Goal: Information Seeking & Learning: Find contact information

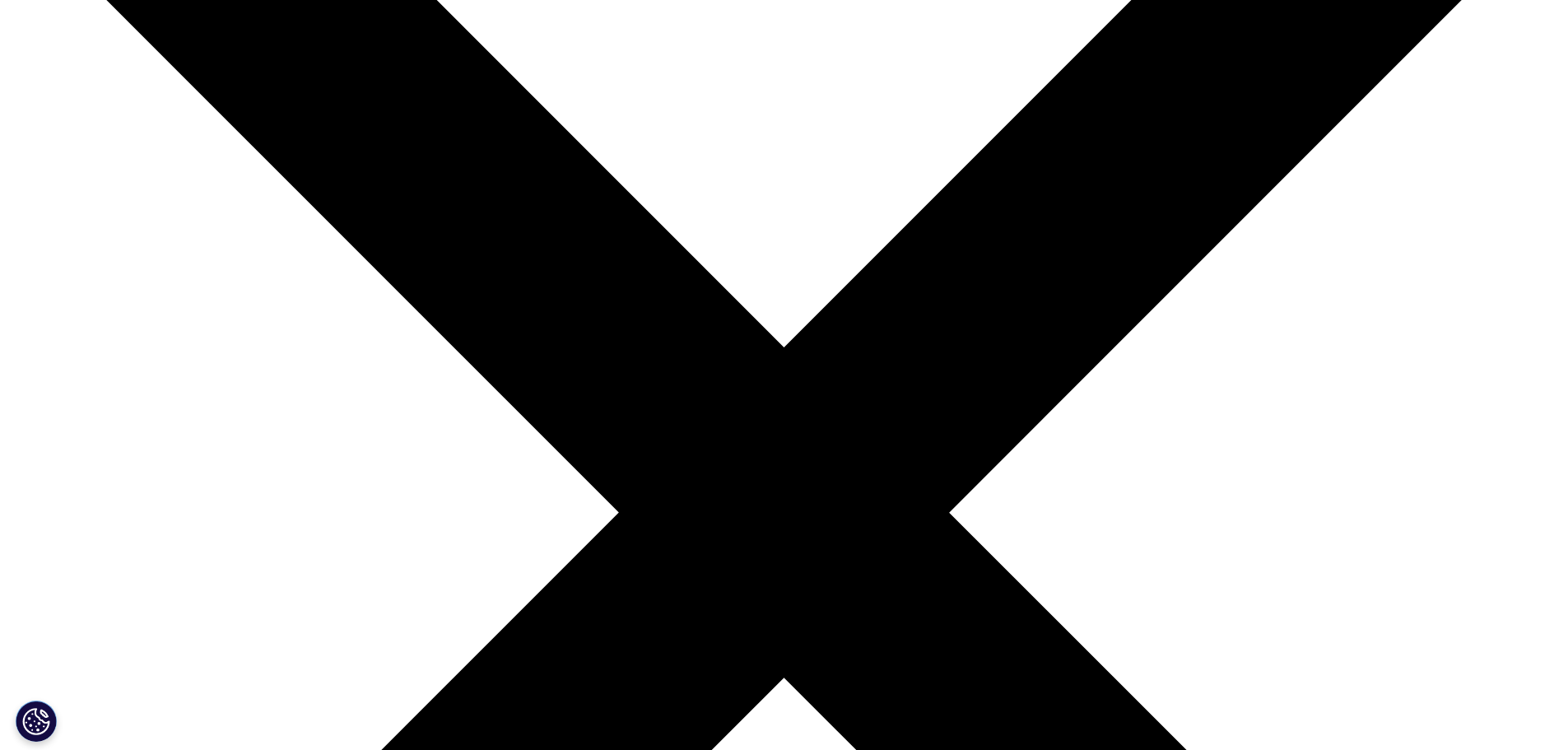
scroll to position [83, 0]
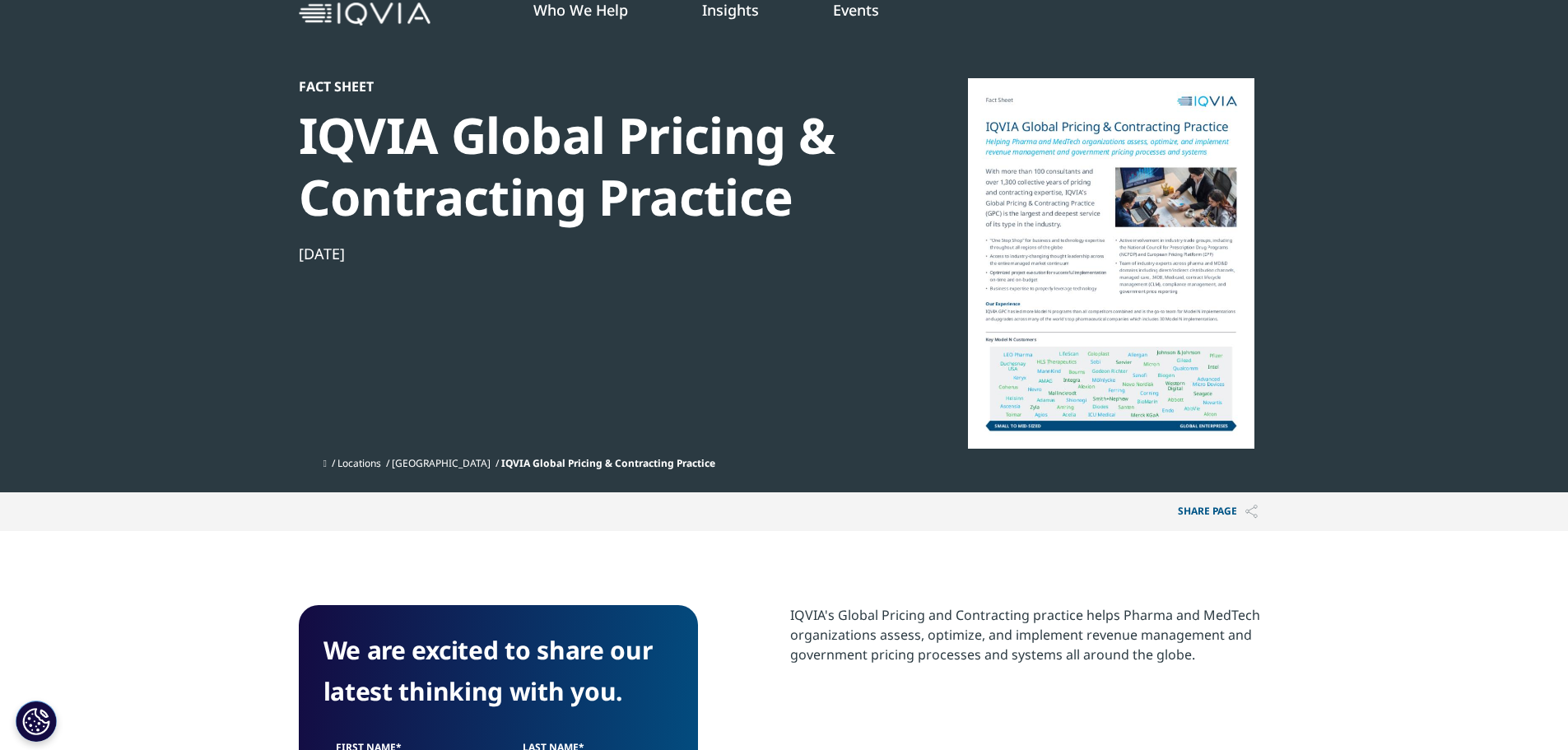
scroll to position [637, 972]
click at [1053, 168] on div at bounding box center [1111, 263] width 318 height 370
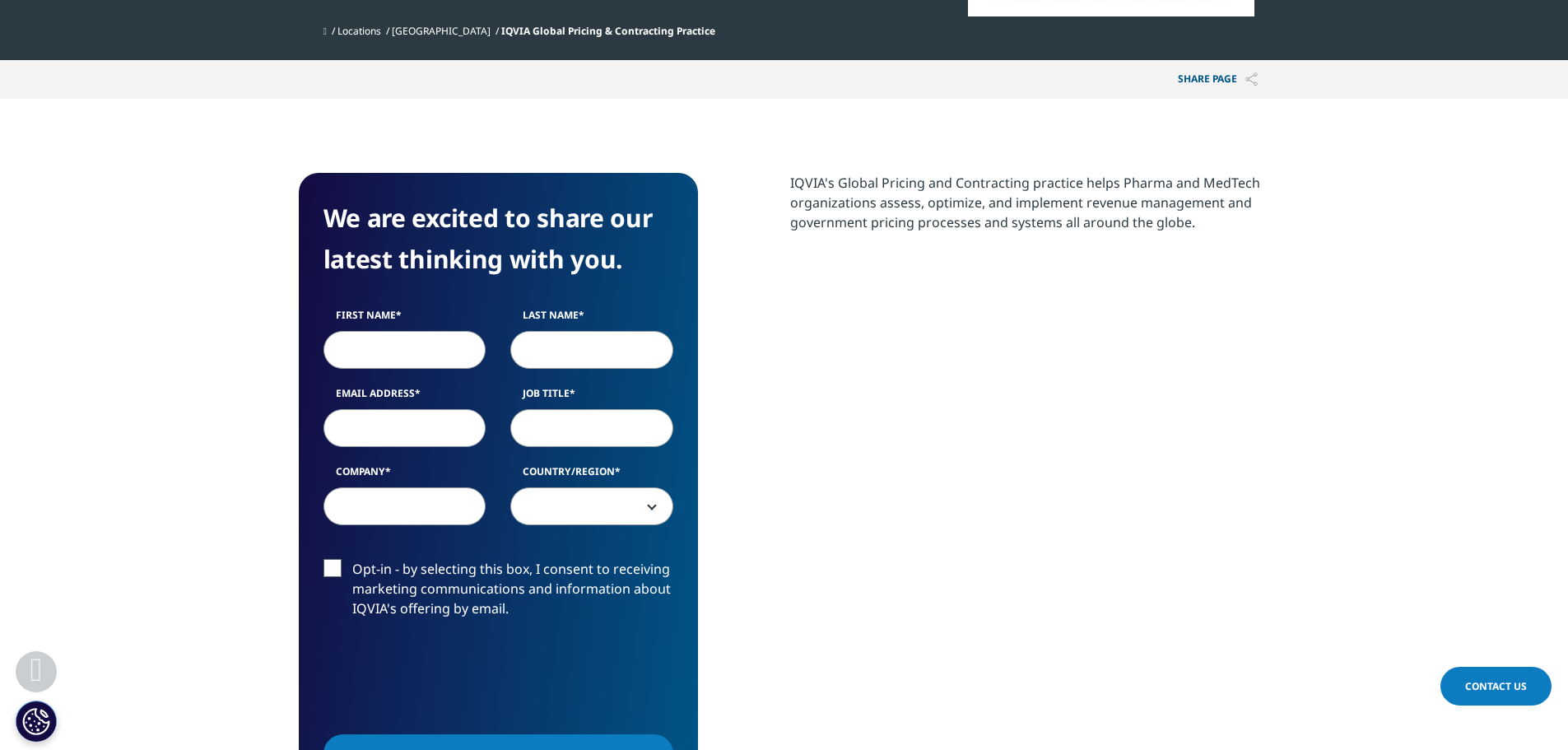
scroll to position [0, 0]
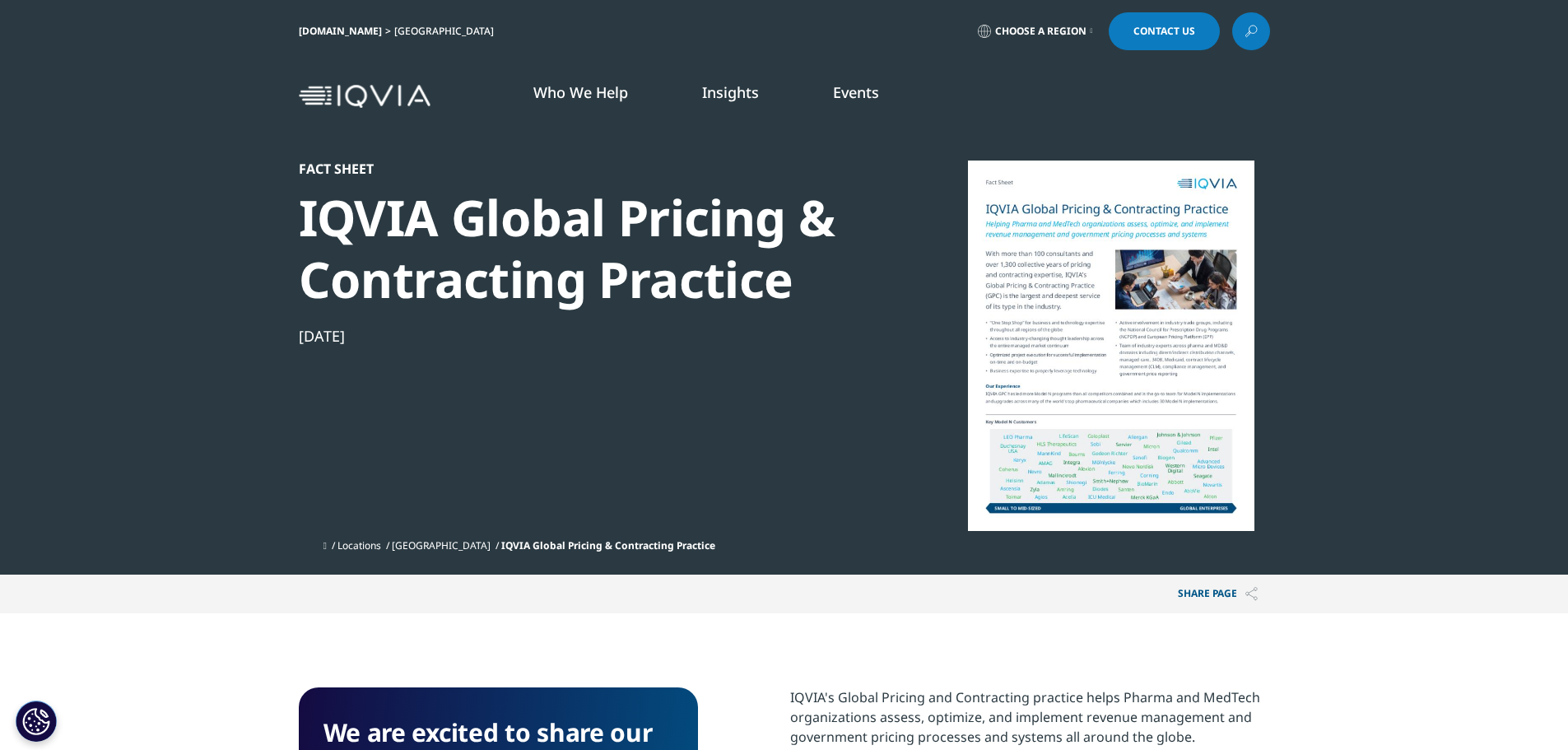
click at [319, 28] on link "[DOMAIN_NAME]" at bounding box center [341, 31] width 83 height 14
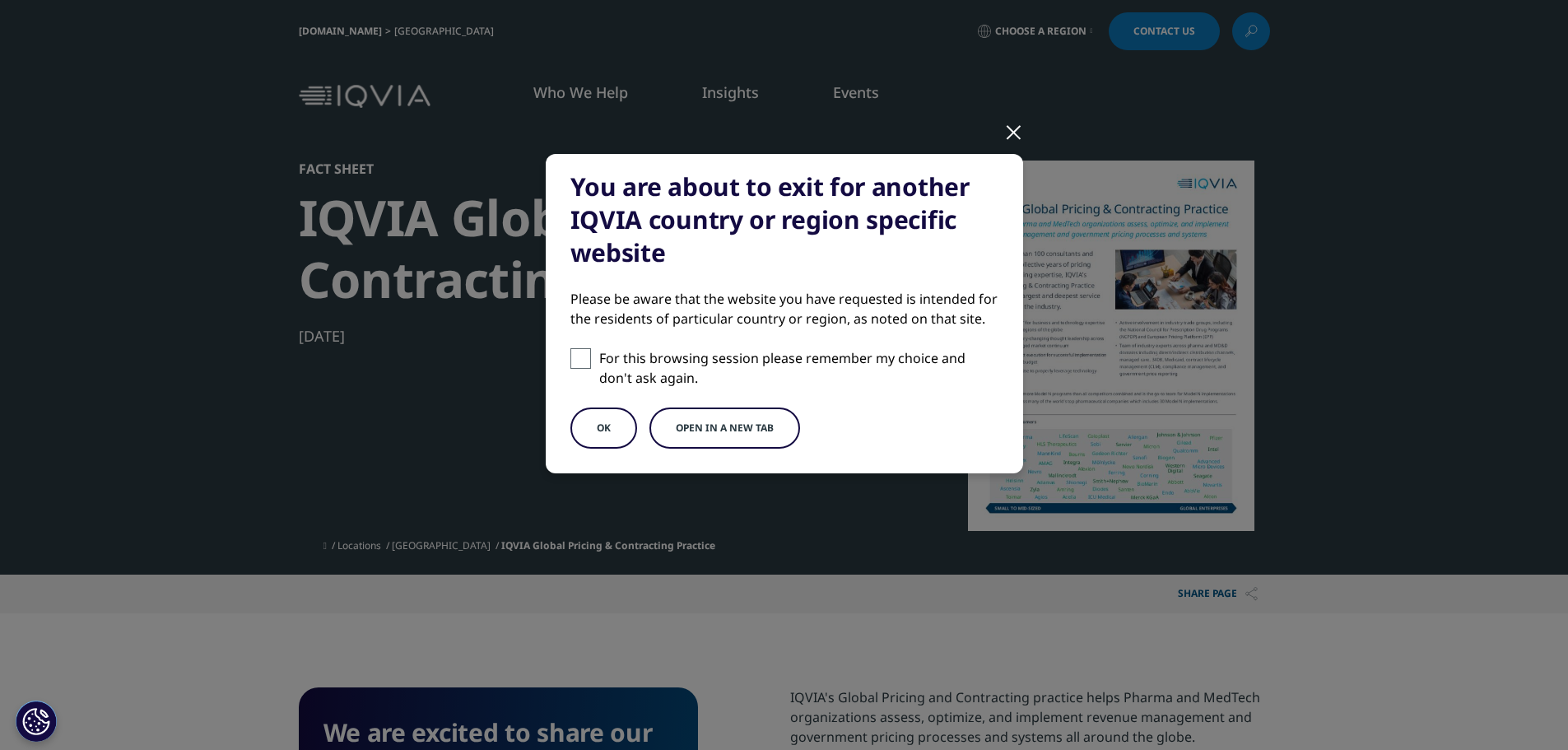
click at [1016, 132] on div at bounding box center [1013, 131] width 19 height 45
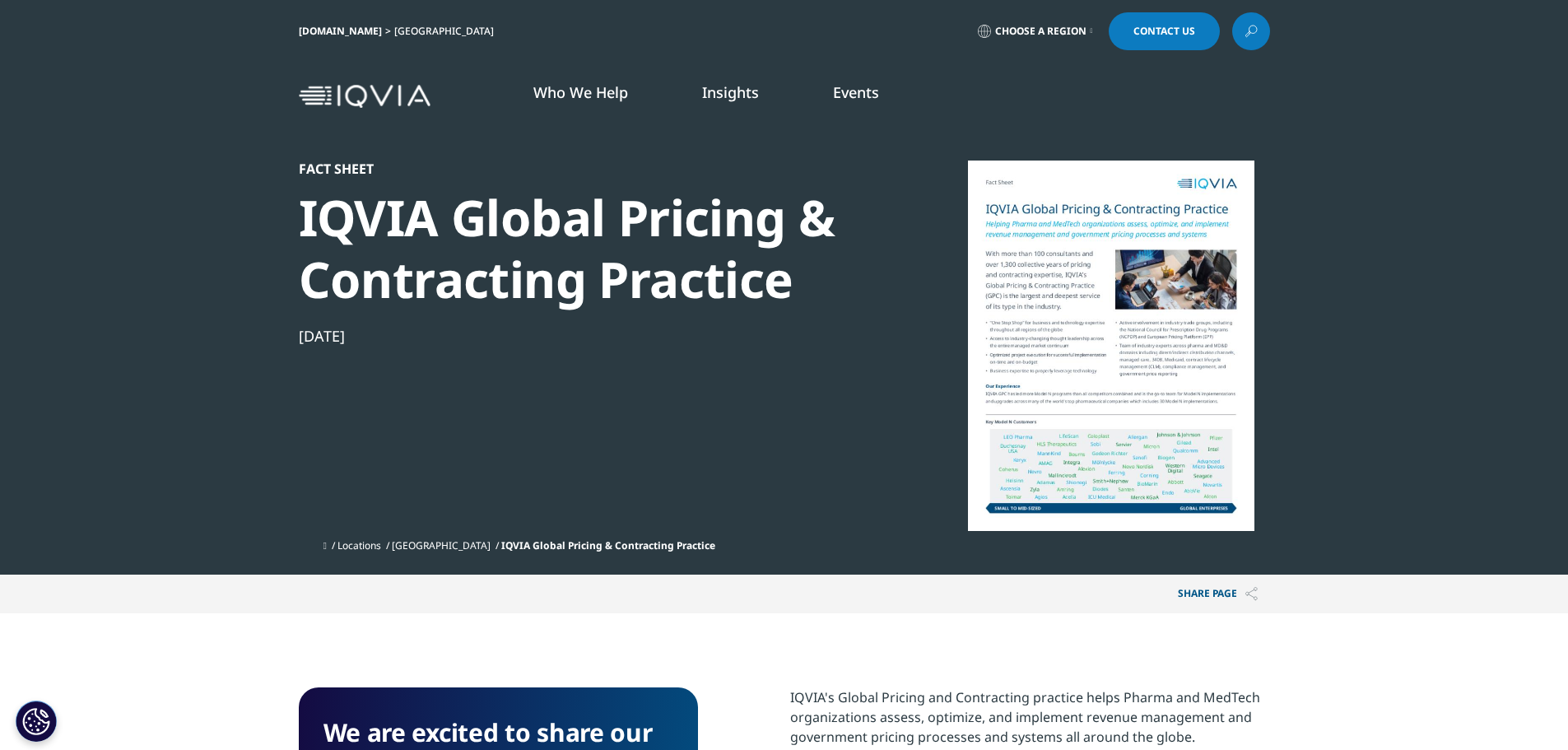
click at [1179, 23] on link "Contact Us" at bounding box center [1164, 31] width 111 height 37
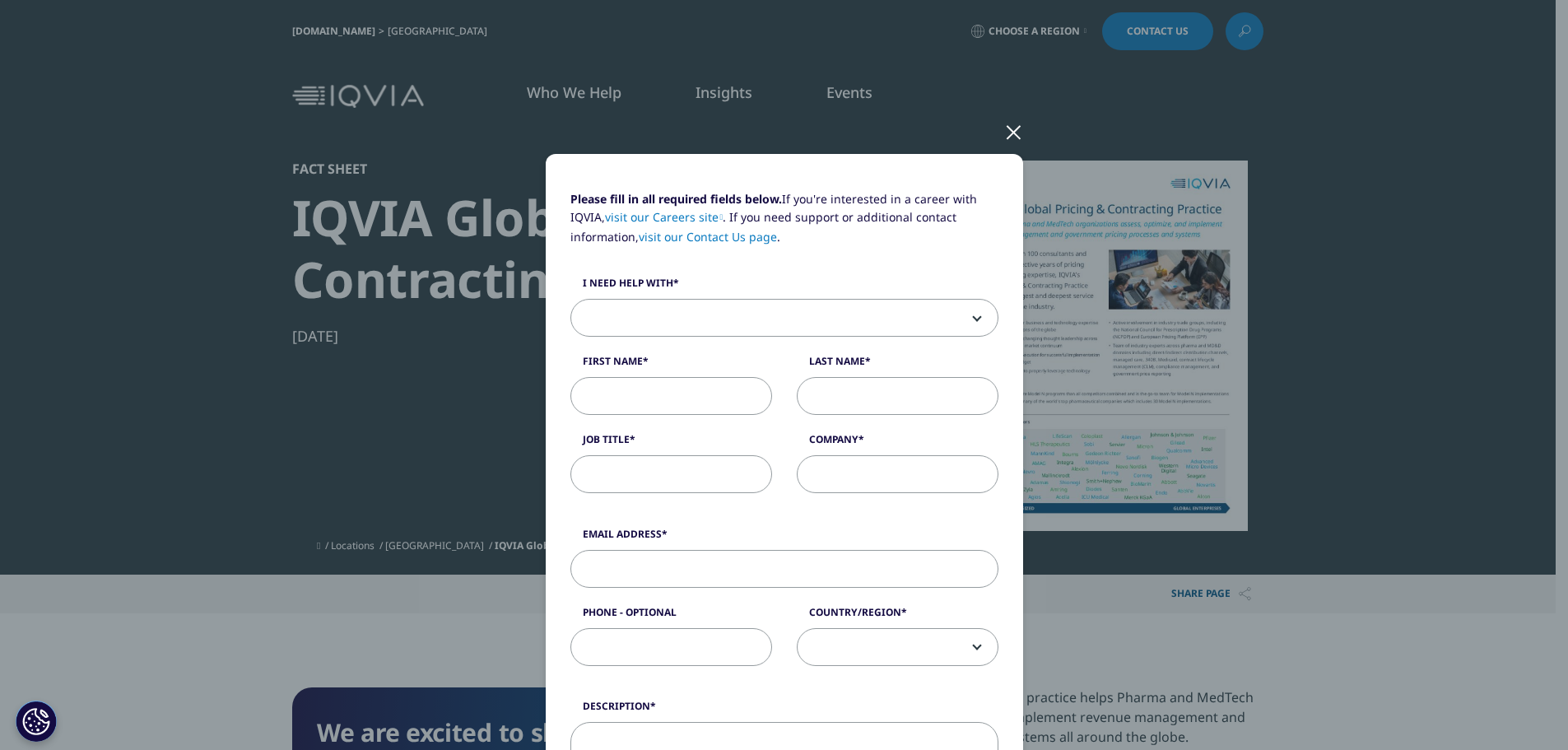
click at [904, 317] on span at bounding box center [784, 318] width 426 height 37
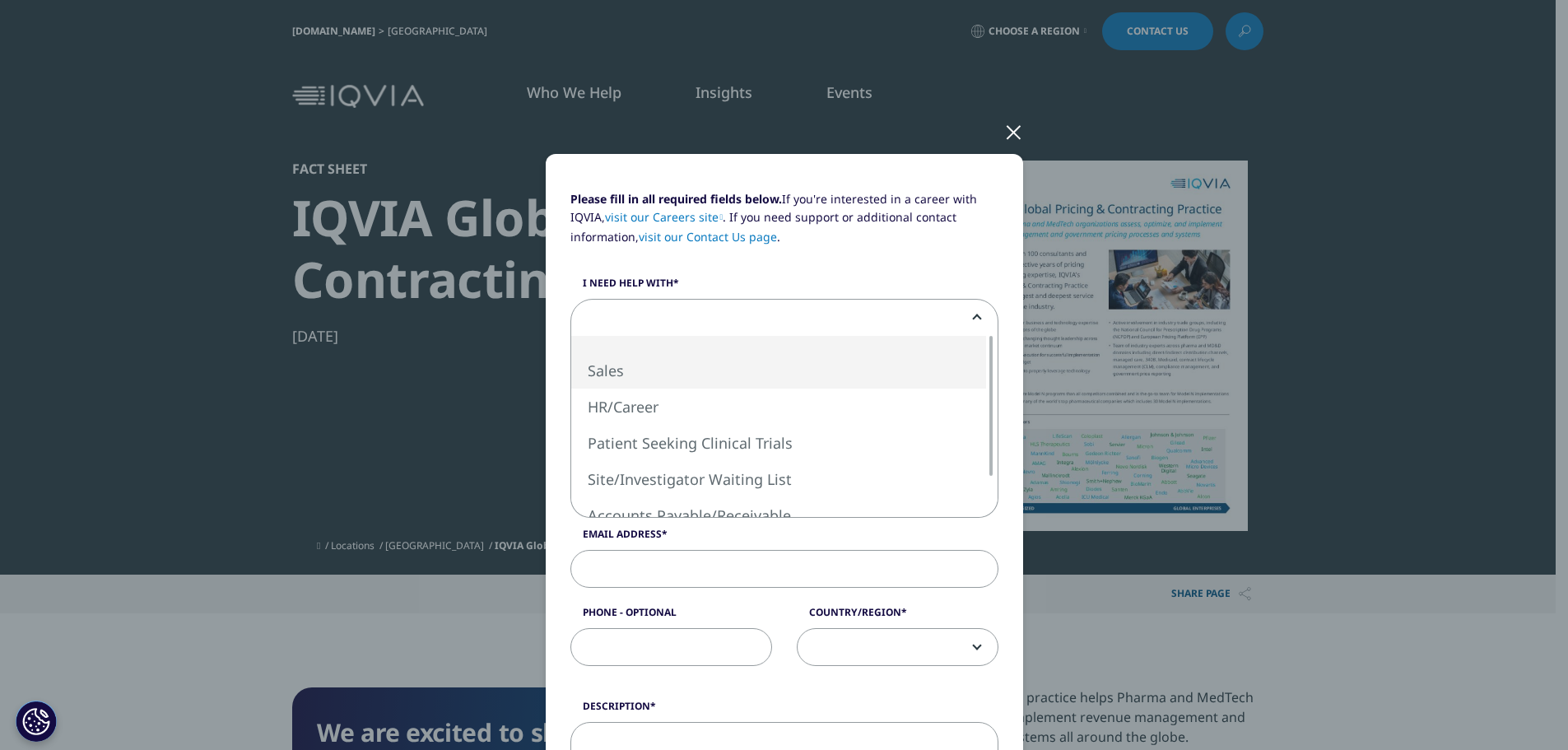
select select "Sales"
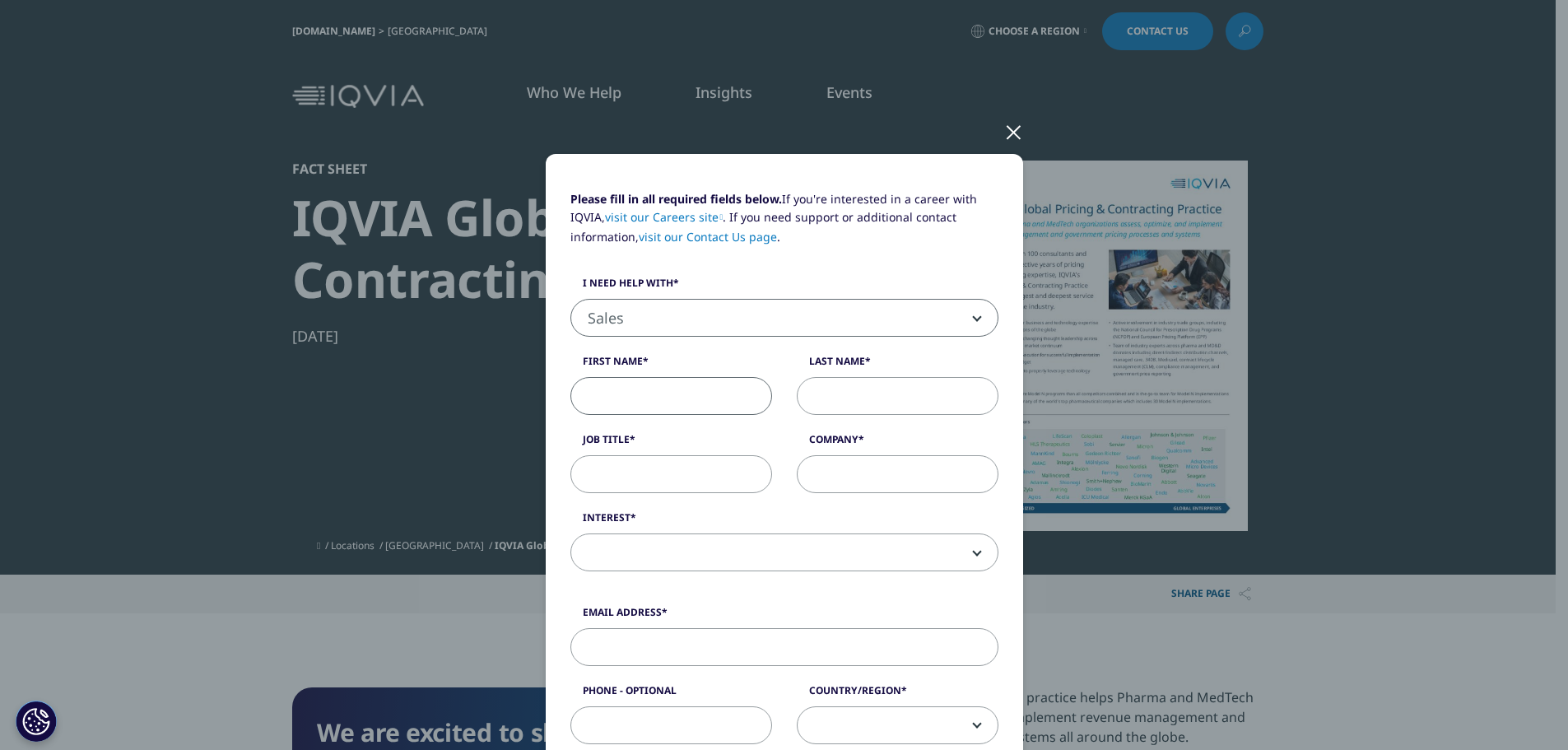
click at [625, 405] on input "First Name" at bounding box center [671, 396] width 202 height 37
type input "[PERSON_NAME]"
type input "Its My Community Initiative"
type input "[PERSON_NAME][EMAIL_ADDRESS][PERSON_NAME][DOMAIN_NAME]"
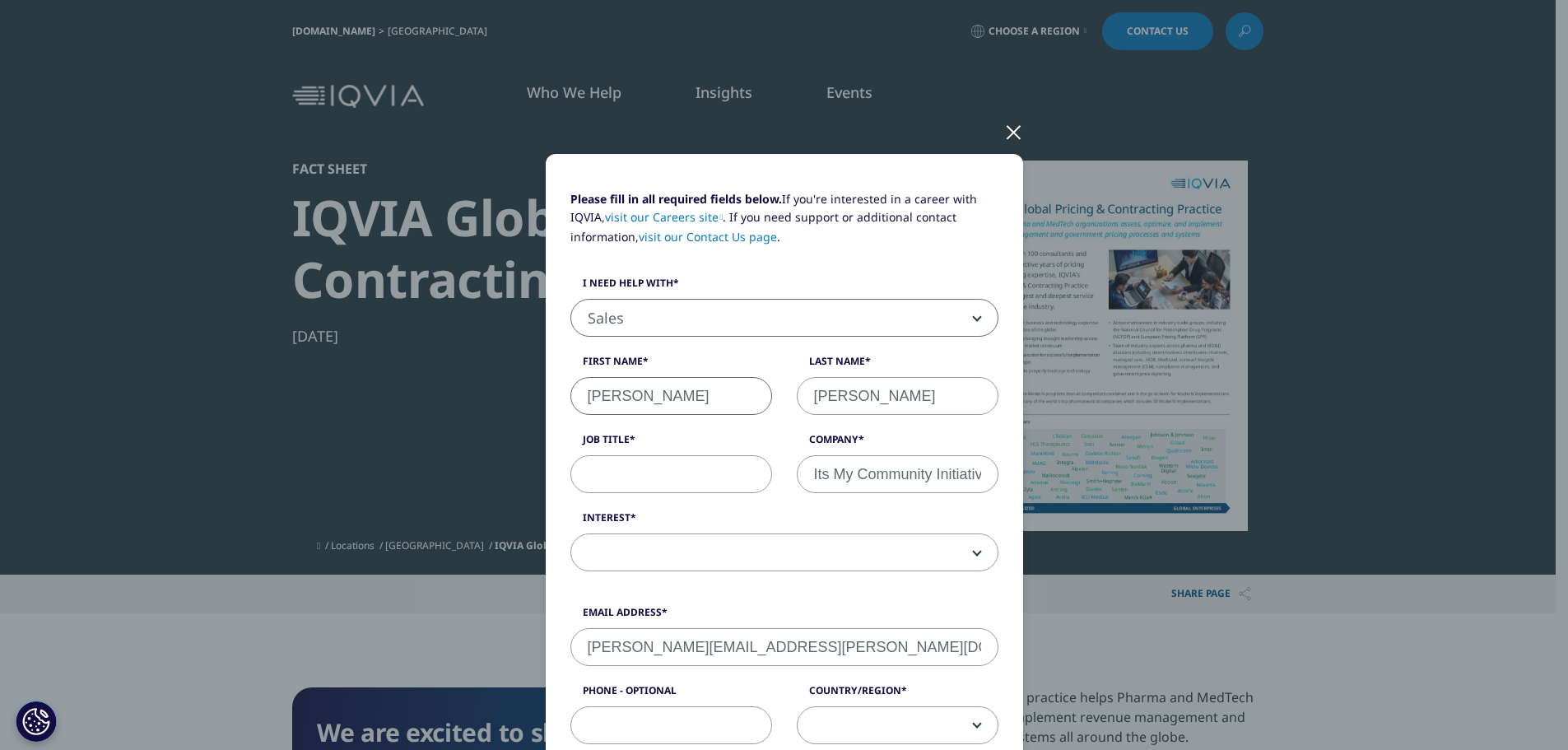
type input "4053341539"
select select "[GEOGRAPHIC_DATA]"
click at [670, 476] on input "Job Title" at bounding box center [671, 473] width 202 height 37
type input "Project Specialist"
click at [629, 559] on span at bounding box center [784, 553] width 426 height 37
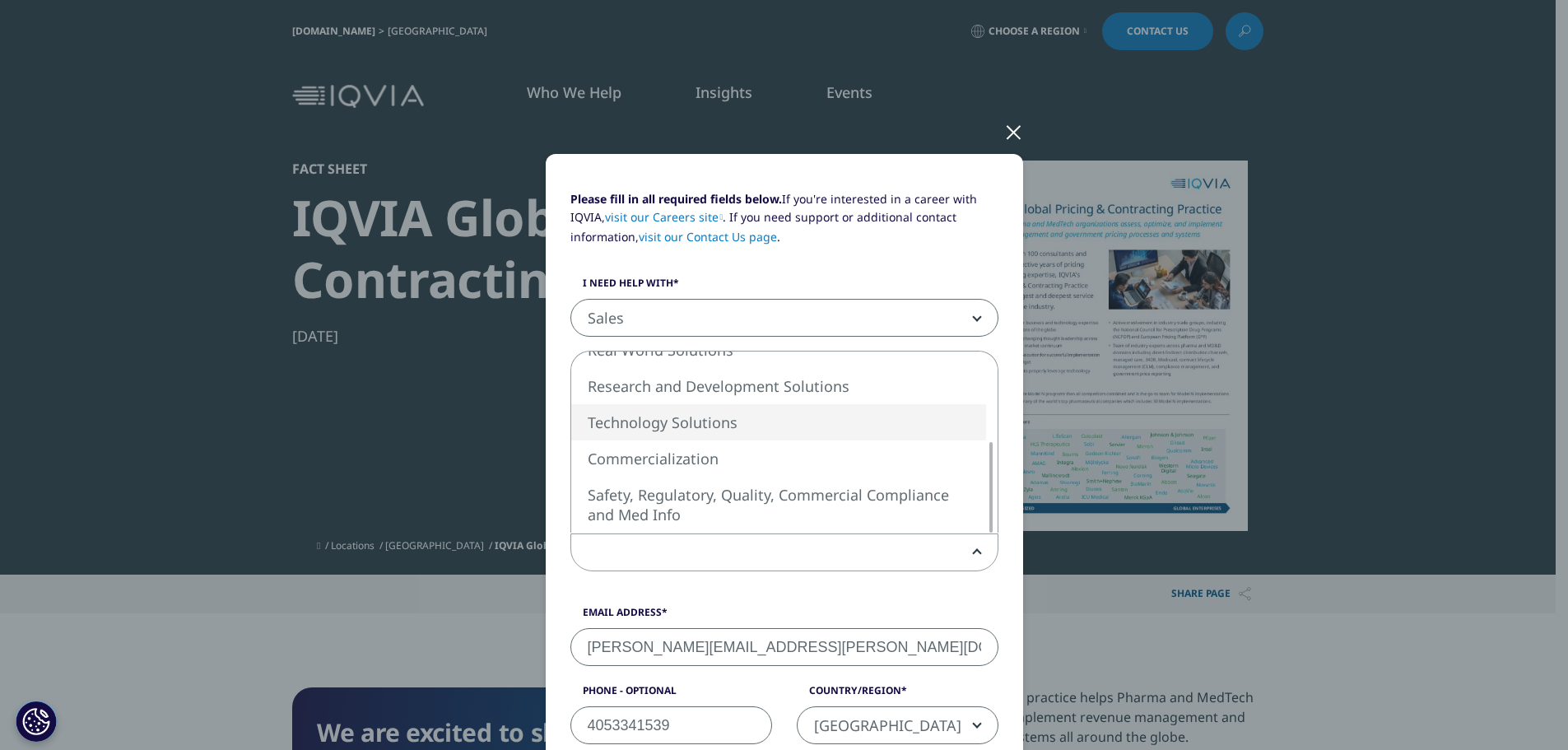
select select "Technology Solutions"
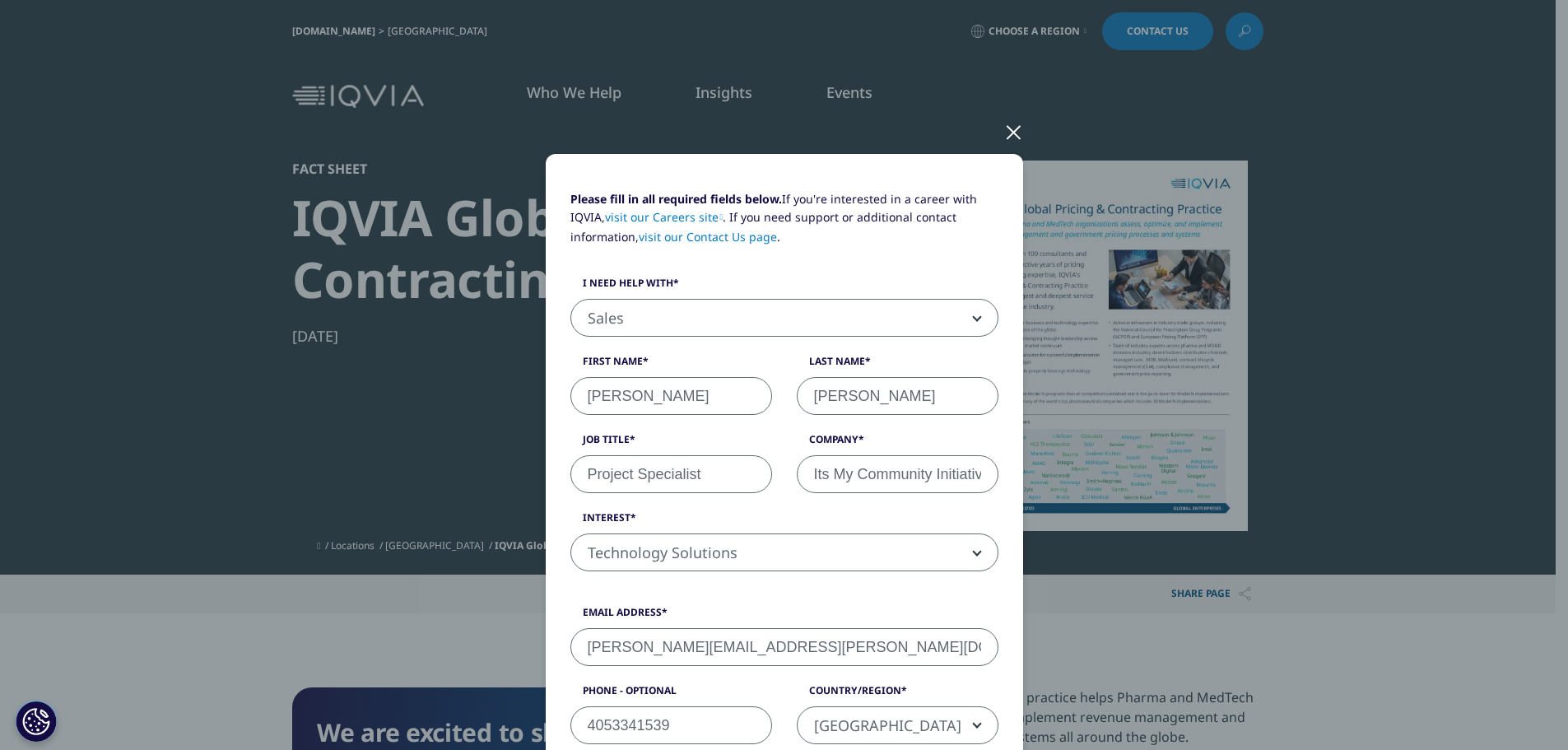
click at [831, 581] on div "Please fill in all required fields below. If you're interested in a career with…" at bounding box center [784, 389] width 453 height 399
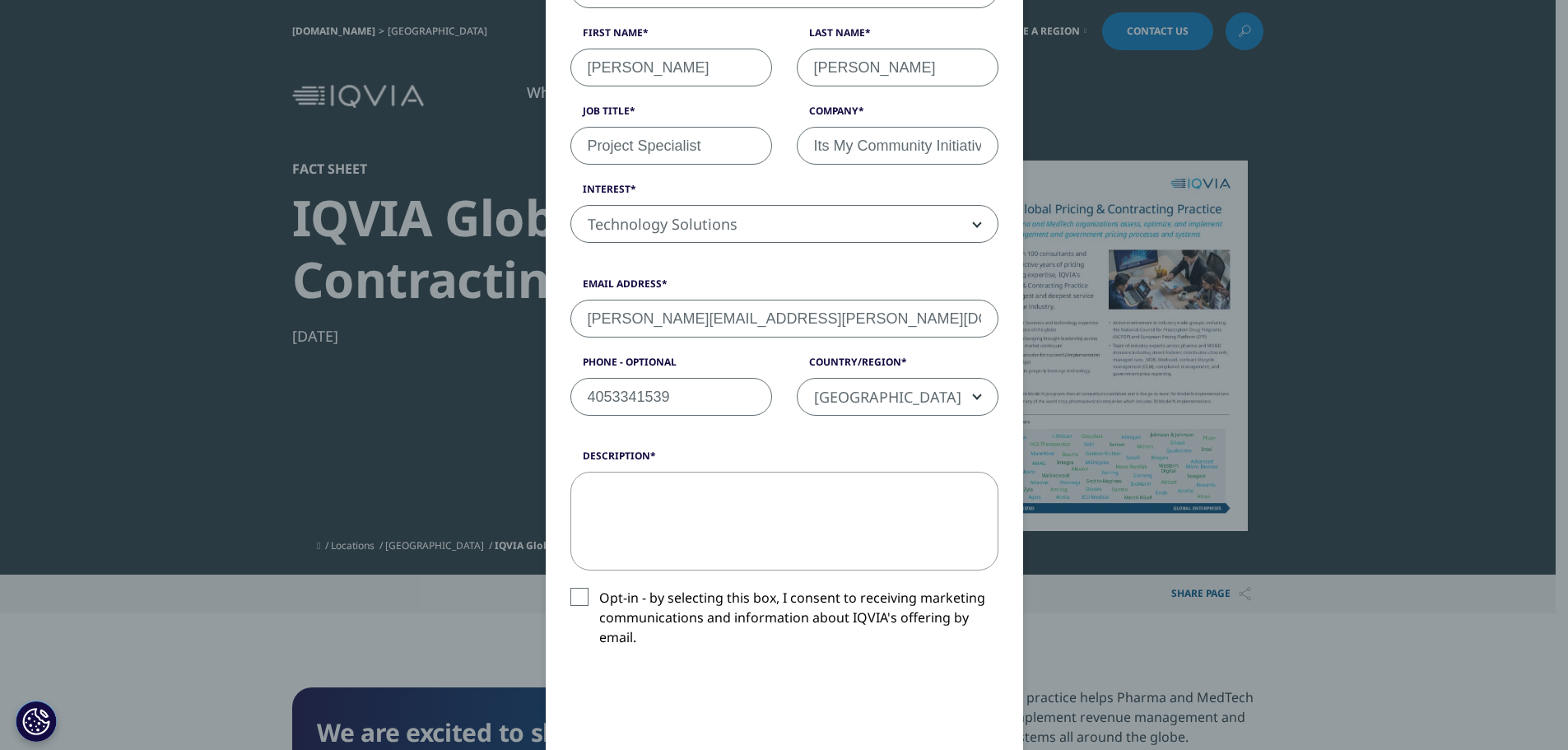
scroll to position [330, 0]
click at [933, 389] on span "[GEOGRAPHIC_DATA]" at bounding box center [897, 397] width 200 height 37
click at [771, 511] on textarea "Description" at bounding box center [784, 520] width 428 height 98
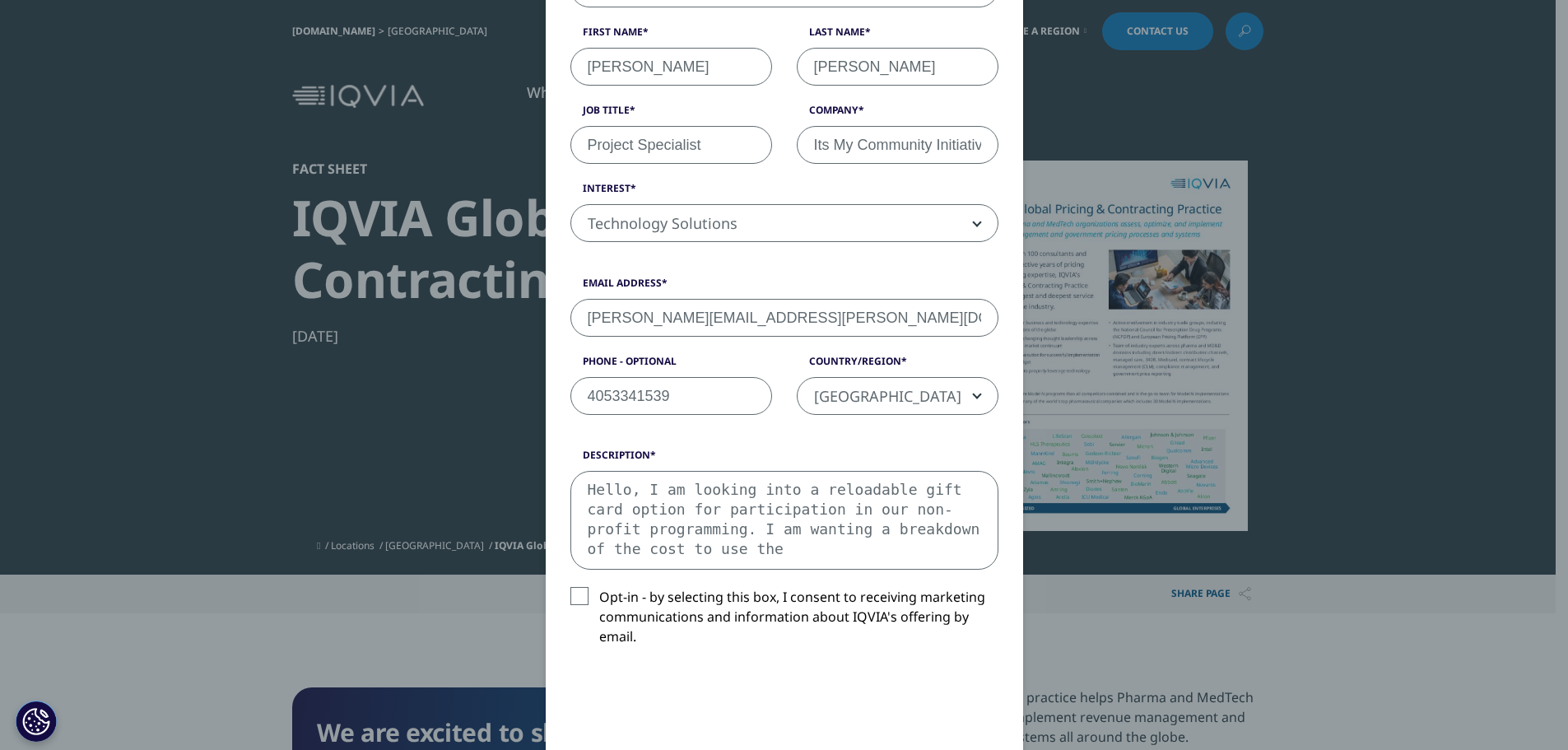
click at [746, 486] on textarea "Hello, I am looking into a reloadable gift card option for participation in our…" at bounding box center [784, 520] width 428 height 98
click at [724, 509] on textarea "Hello, I am looking at your site and would like to know more abour Incentive 36…" at bounding box center [784, 520] width 428 height 98
click at [882, 507] on textarea "Hello, I am looking at your site and would like to know more about Incentive 36…" at bounding box center [784, 520] width 428 height 98
click at [841, 508] on textarea "Hello, I am looking at your site and would like to know more about Incentive 36…" at bounding box center [784, 520] width 428 height 98
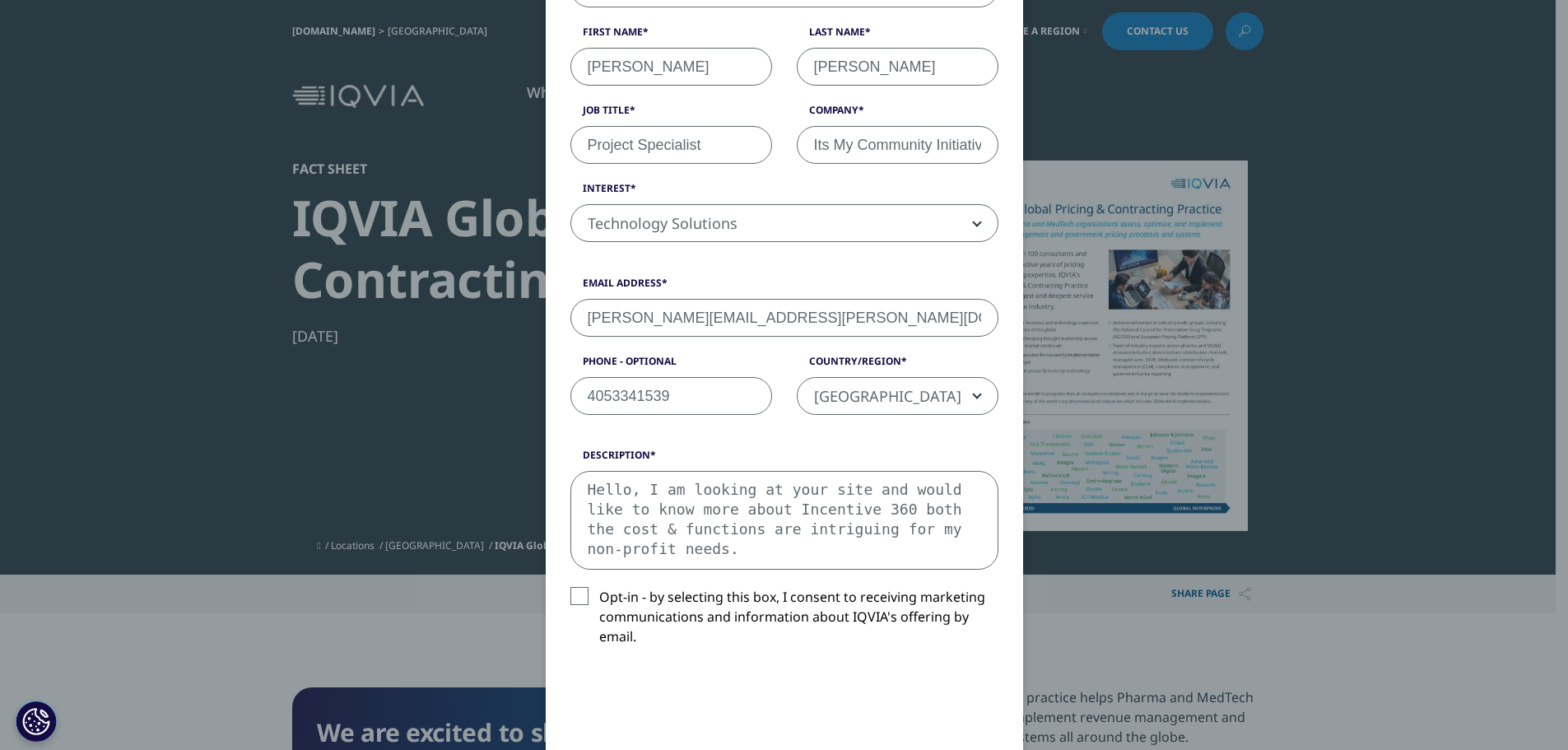
click at [694, 526] on textarea "Hello, I am looking at your site and would like to know more about Incentive 36…" at bounding box center [784, 520] width 428 height 98
drag, startPoint x: 695, startPoint y: 531, endPoint x: 809, endPoint y: 531, distance: 114.0
click at [809, 531] on textarea "Hello, I am looking at your site and would like to know more about Incentive 36…" at bounding box center [784, 520] width 428 height 98
type textarea "Hello, I am looking at your site and would like to know more about Incentive 36…"
click at [572, 594] on label "Opt-in - by selecting this box, I consent to receiving marketing communications…" at bounding box center [784, 620] width 428 height 68
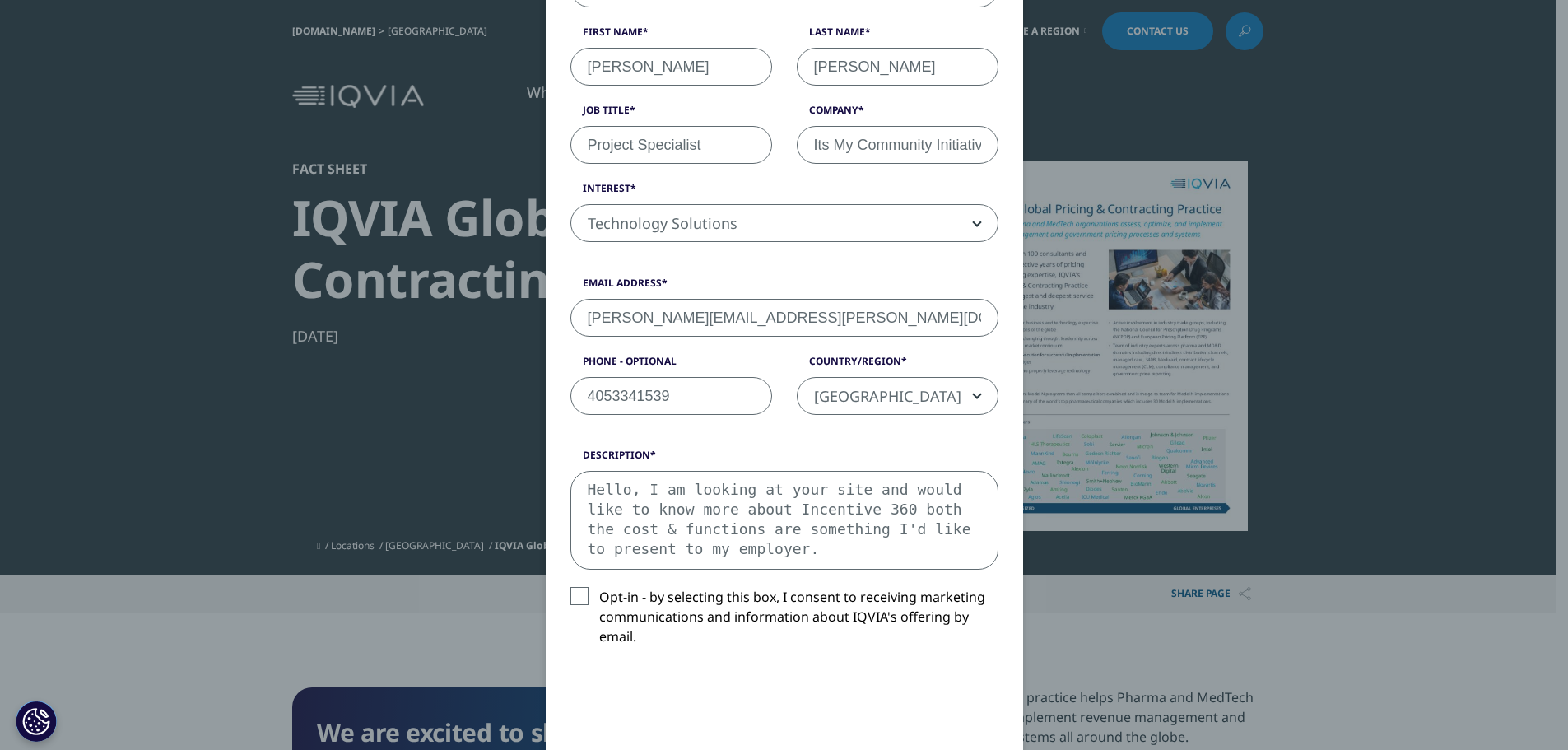
click at [599, 587] on input "Opt-in - by selecting this box, I consent to receiving marketing communications…" at bounding box center [599, 587] width 0 height 0
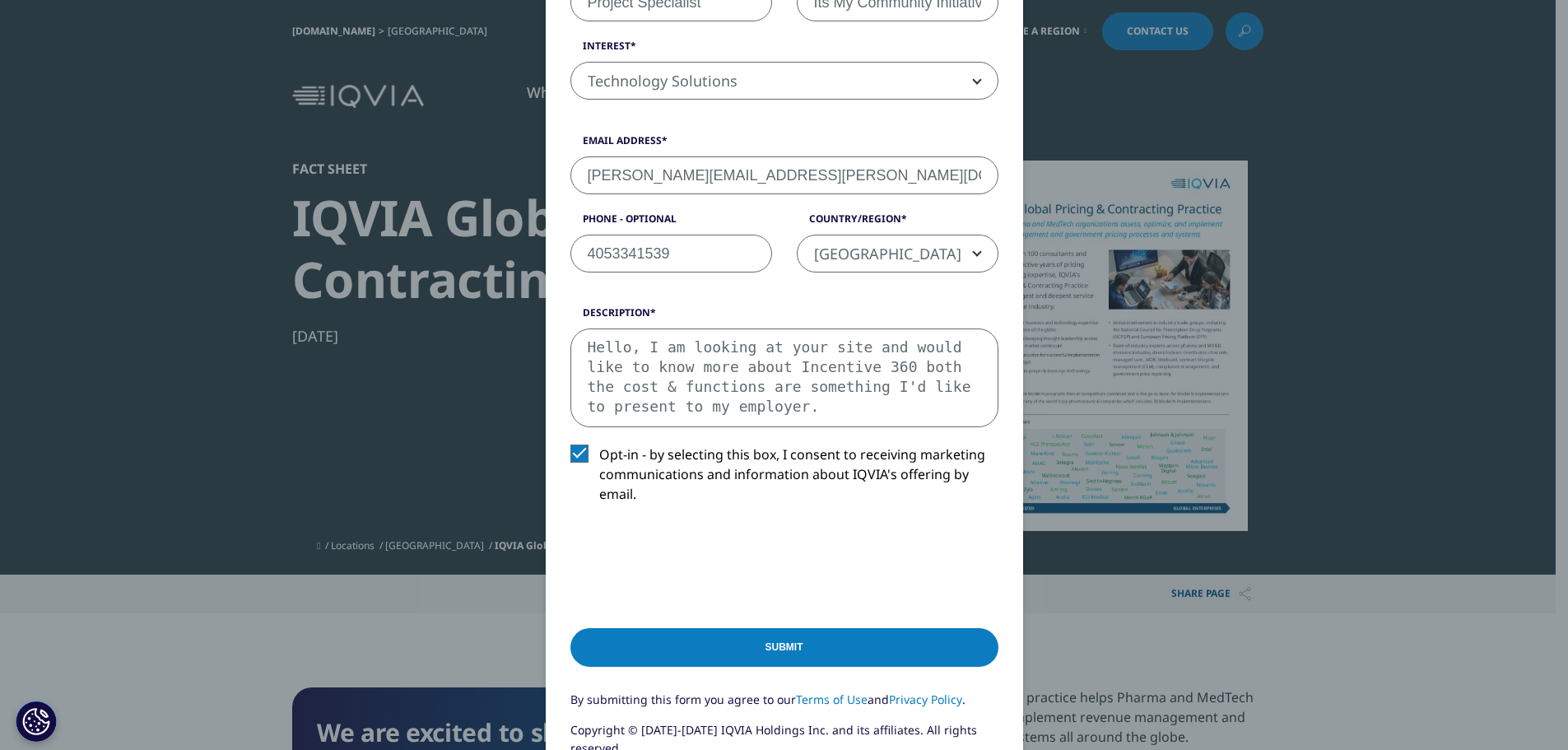
scroll to position [658, 0]
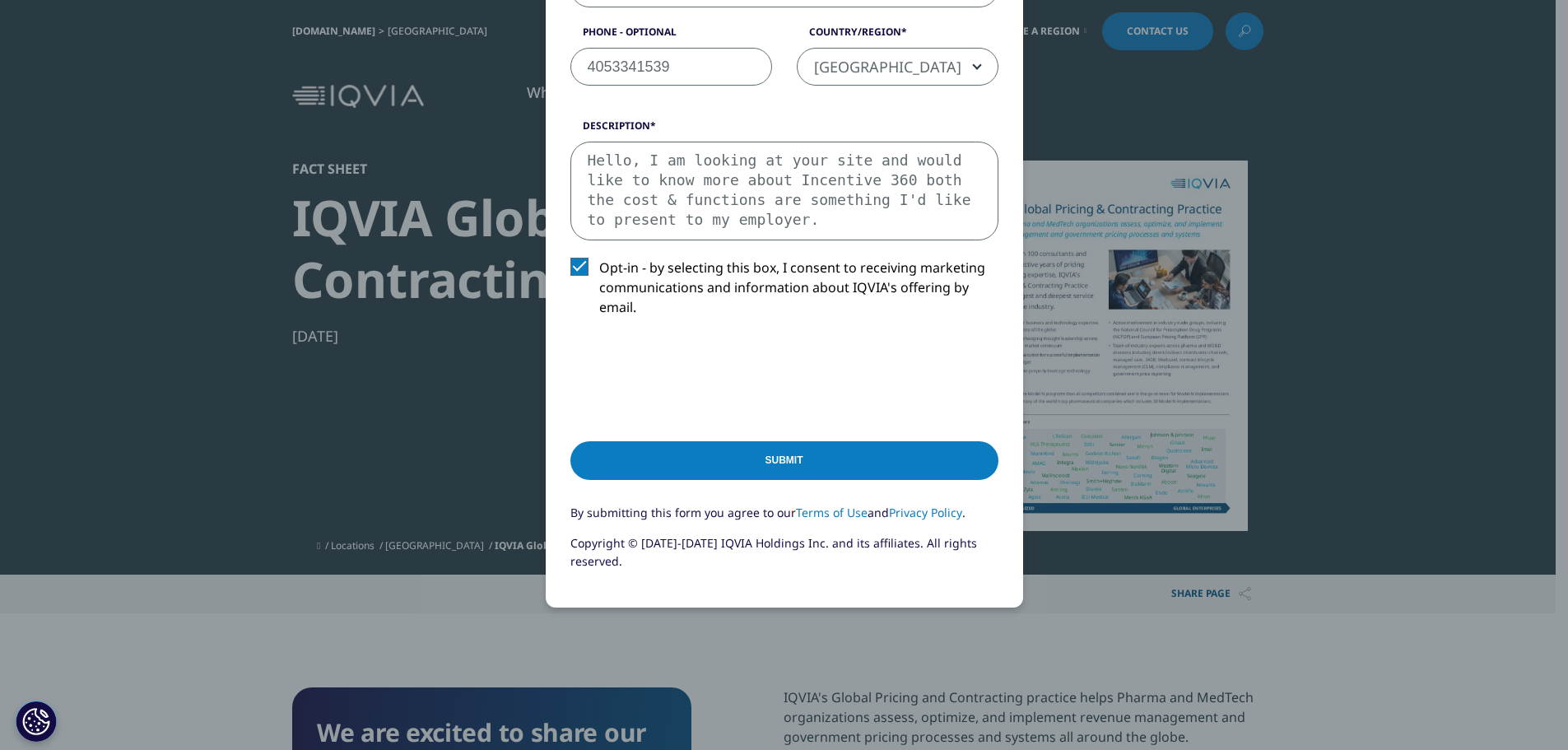
click at [844, 456] on input "Submit" at bounding box center [784, 460] width 428 height 38
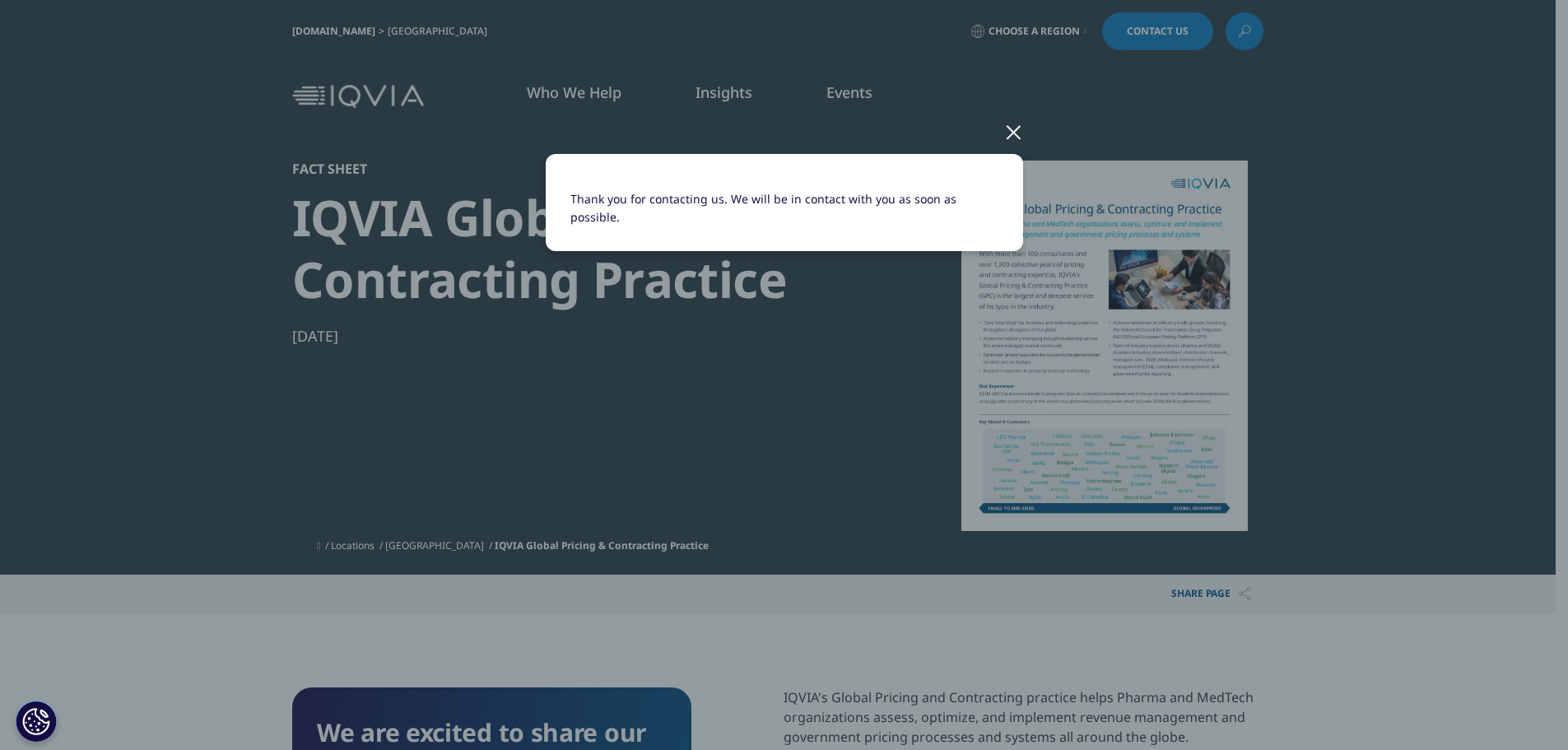
scroll to position [0, 0]
